Goal: Leave review/rating

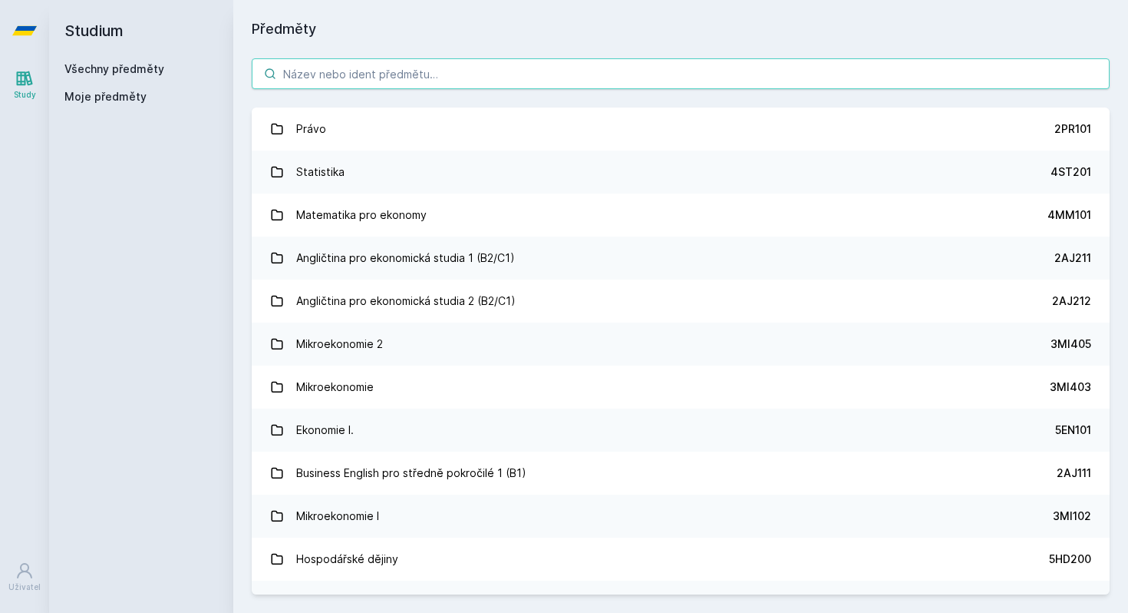
click at [452, 73] on input "search" at bounding box center [681, 73] width 858 height 31
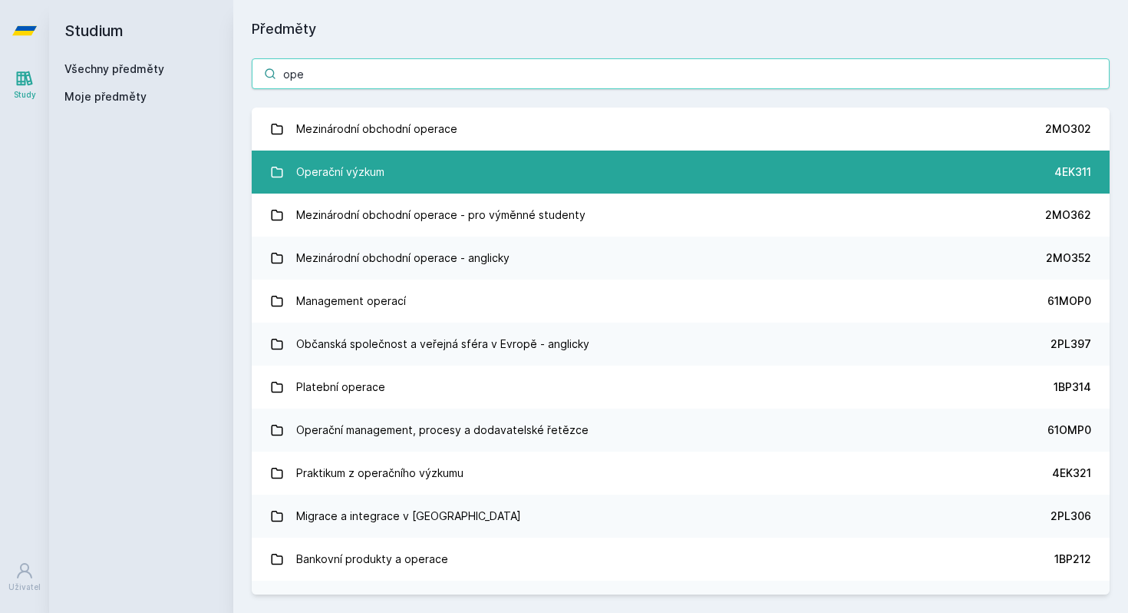
type input "ope"
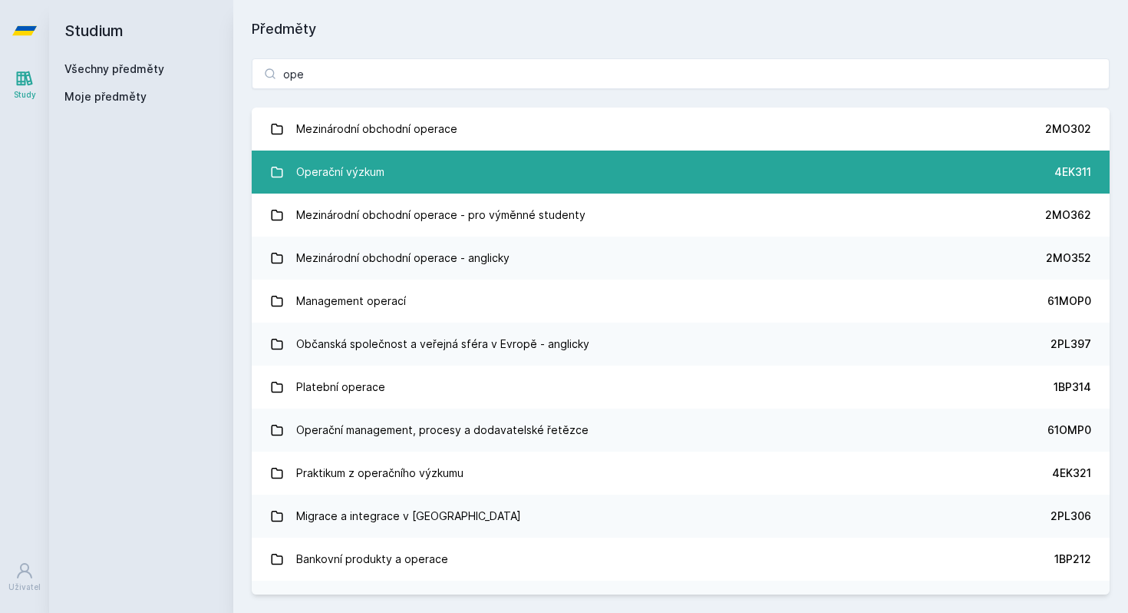
click at [311, 171] on div "Operační výzkum" at bounding box center [340, 172] width 88 height 31
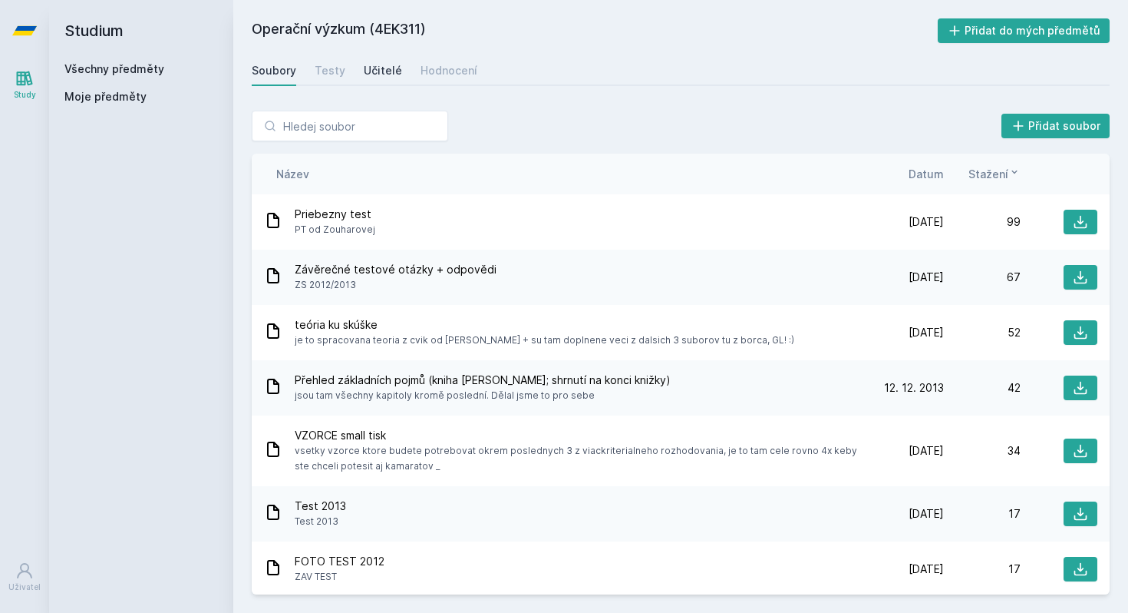
click at [370, 79] on link "Učitelé" at bounding box center [383, 70] width 38 height 31
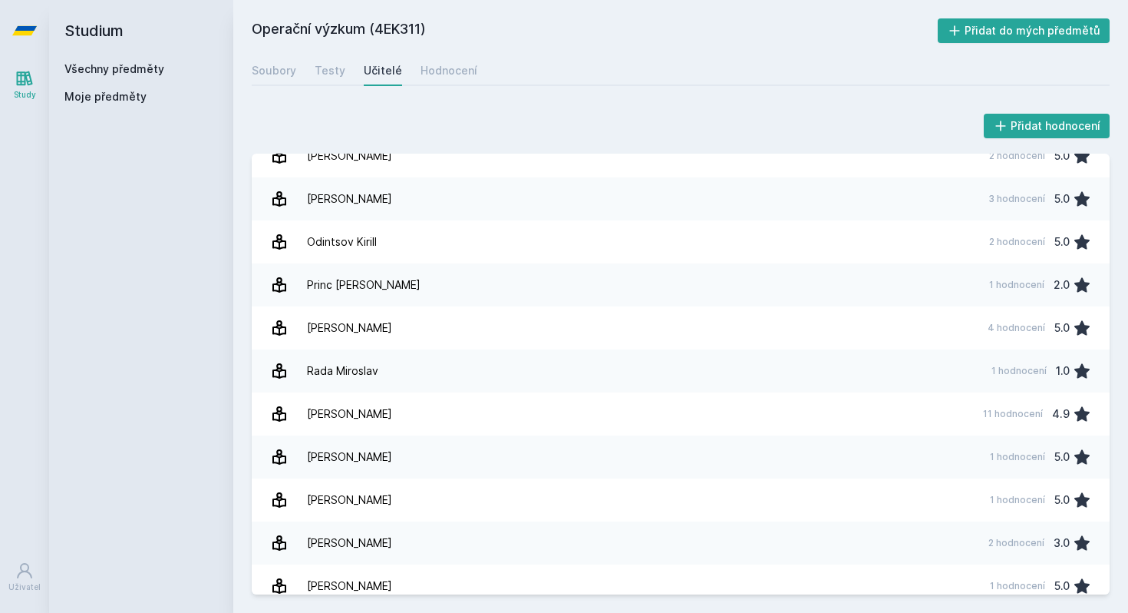
scroll to position [634, 0]
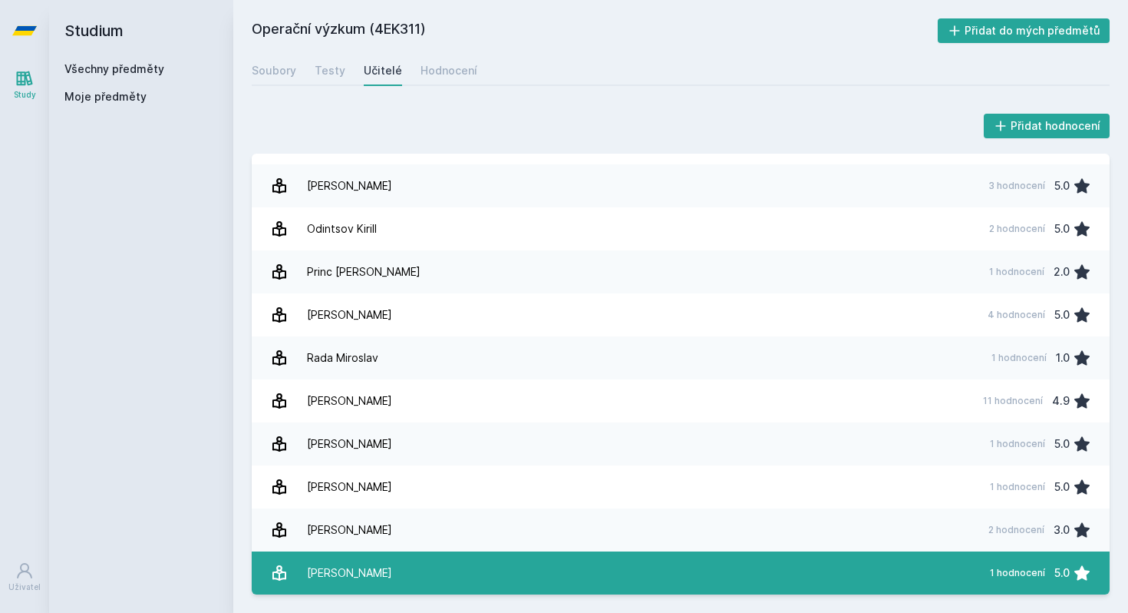
click at [381, 583] on div "[PERSON_NAME]" at bounding box center [349, 572] width 85 height 31
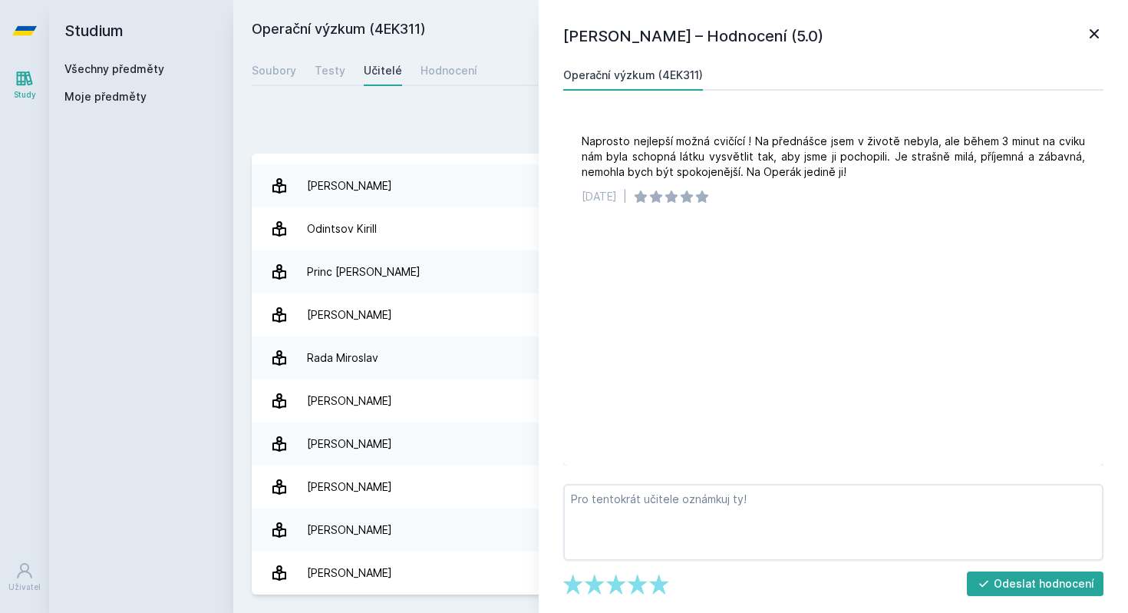
click at [392, 112] on div "Přidat hodnocení" at bounding box center [681, 126] width 858 height 31
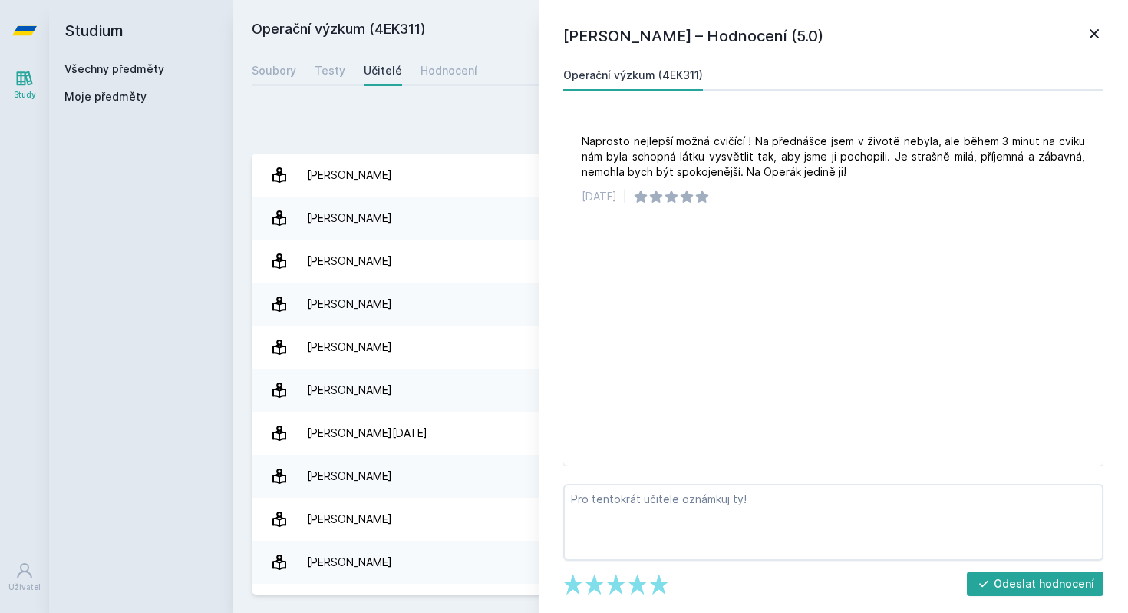
click at [1081, 35] on h1 "[PERSON_NAME] – Hodnocení (5.0)" at bounding box center [824, 36] width 522 height 23
click at [1102, 38] on icon at bounding box center [1094, 34] width 18 height 18
